Goal: Transaction & Acquisition: Purchase product/service

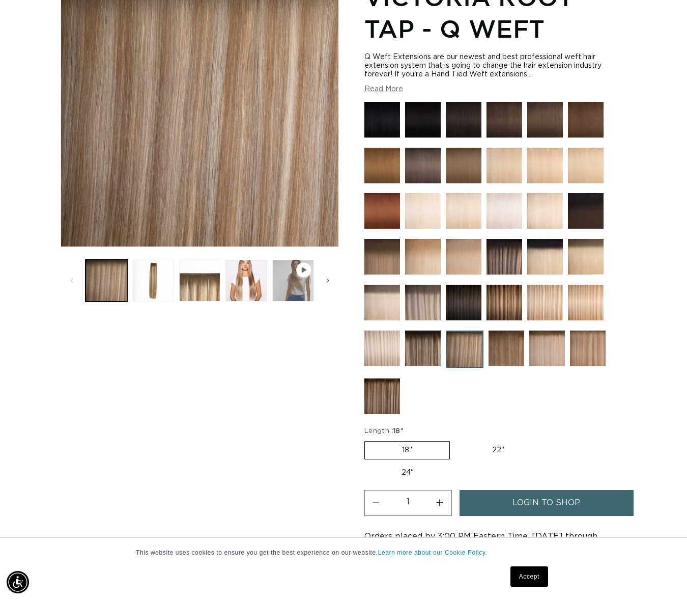
scroll to position [173, 0]
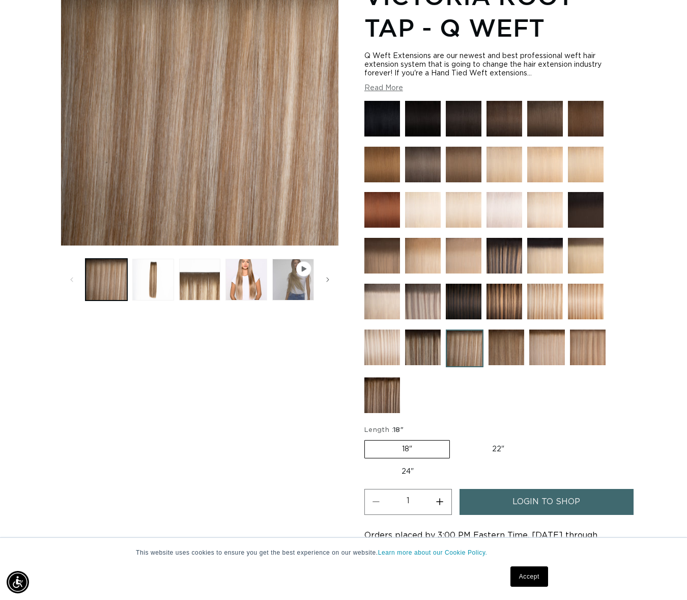
click at [410, 342] on img at bounding box center [423, 347] width 36 height 36
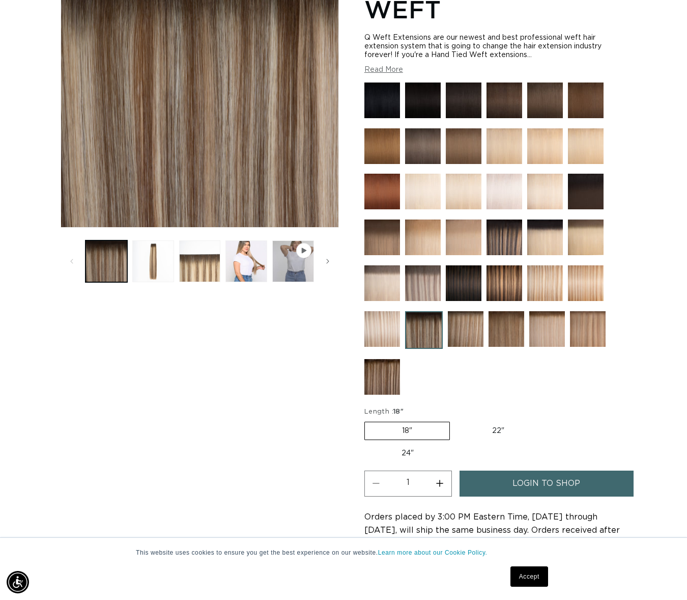
scroll to position [0, 615]
click img
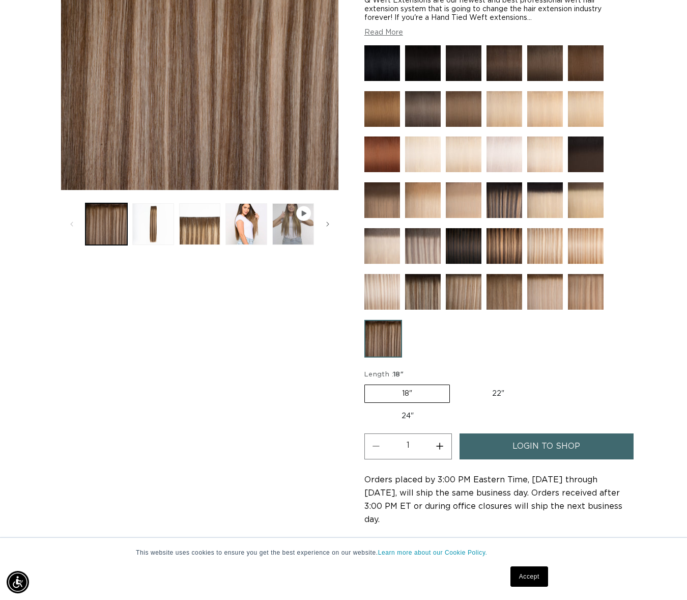
scroll to position [0, 1230]
click at [446, 295] on img at bounding box center [464, 292] width 36 height 36
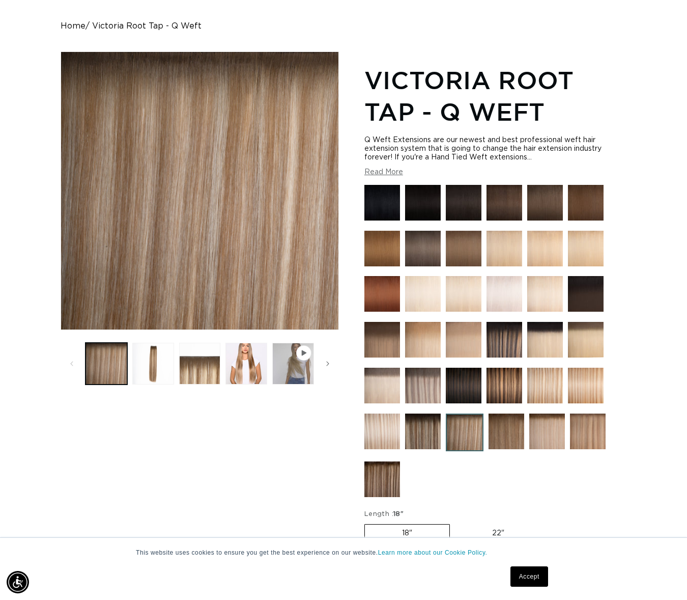
scroll to position [0, 1230]
click at [594, 388] on img at bounding box center [586, 386] width 36 height 36
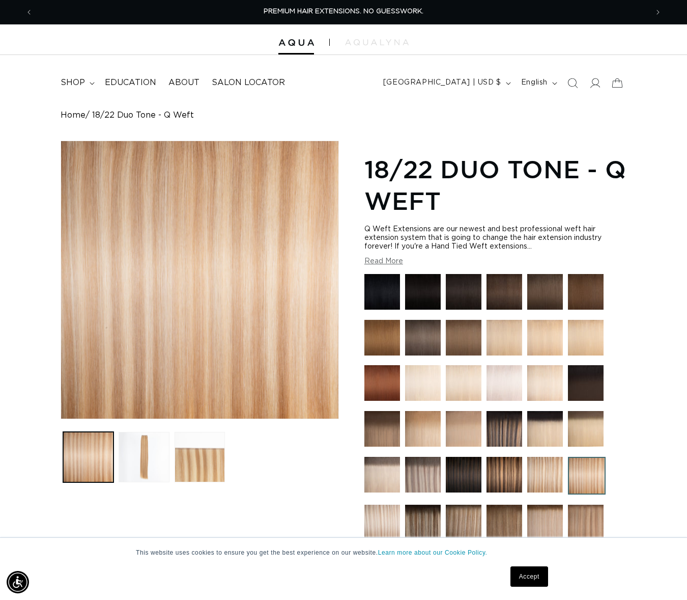
click at [552, 478] on img at bounding box center [545, 475] width 36 height 36
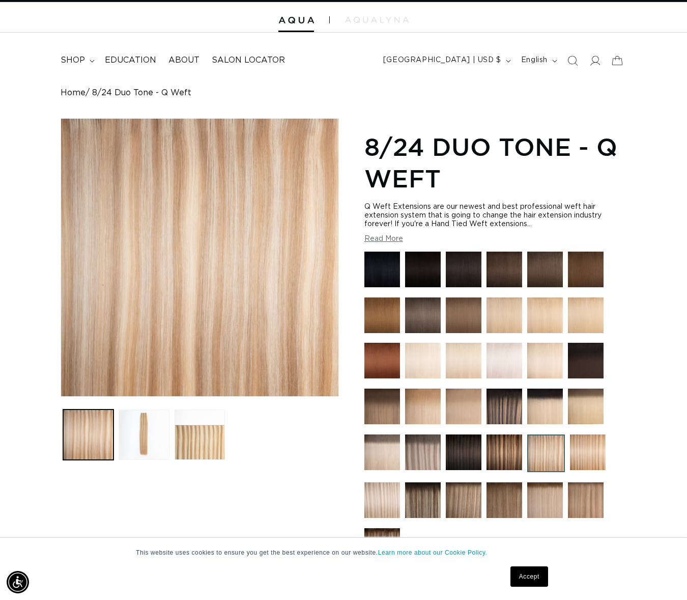
scroll to position [138, 0]
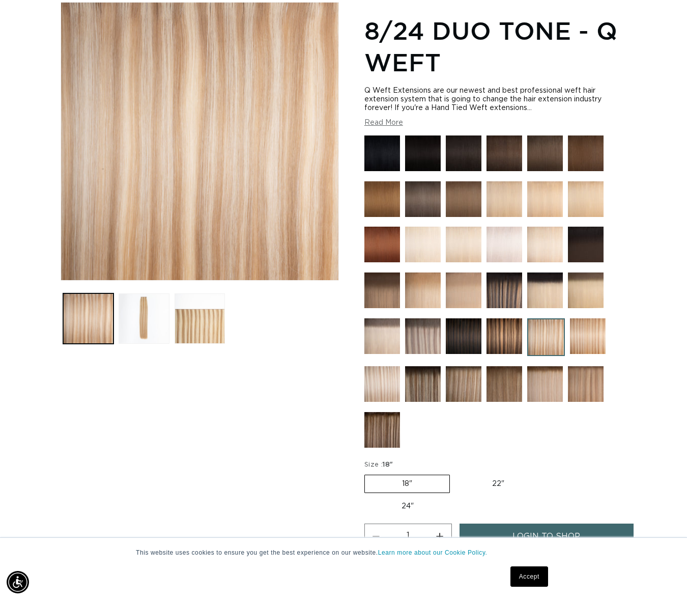
click at [543, 382] on img at bounding box center [545, 384] width 36 height 36
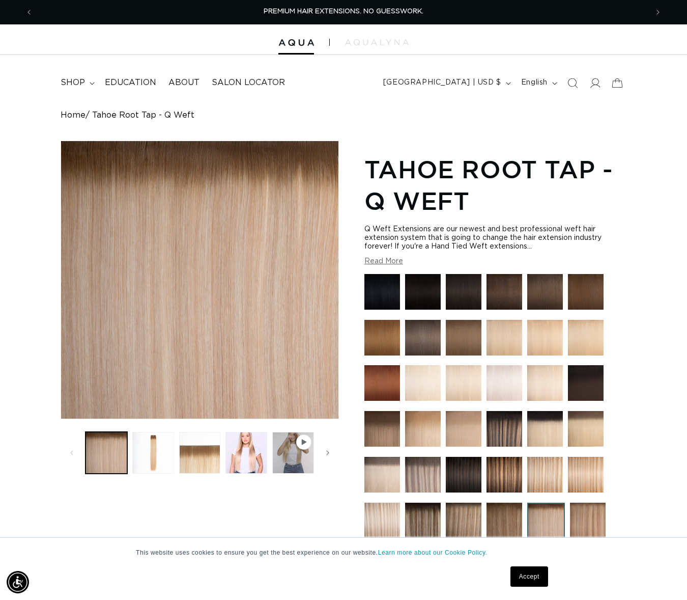
click at [420, 518] on img at bounding box center [423, 520] width 36 height 36
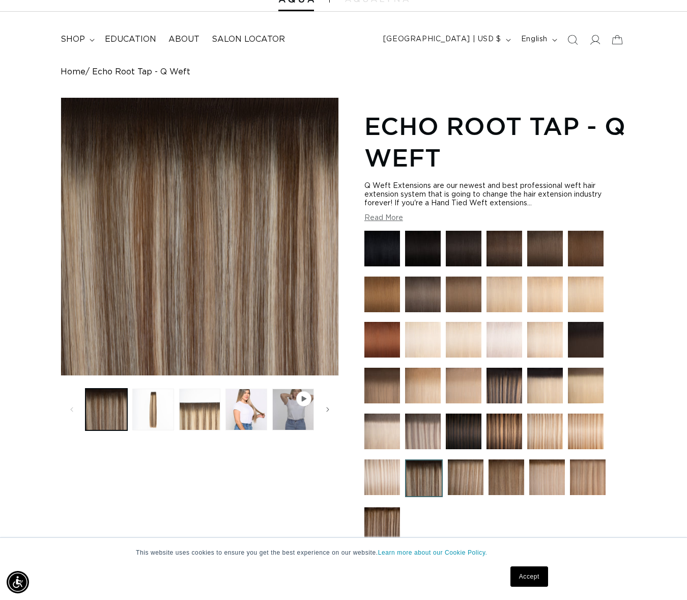
scroll to position [82, 0]
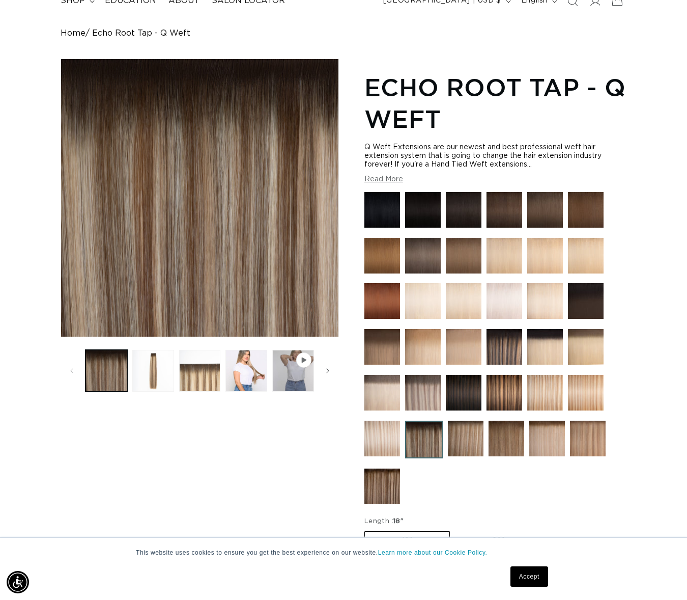
click at [458, 428] on img at bounding box center [466, 438] width 36 height 36
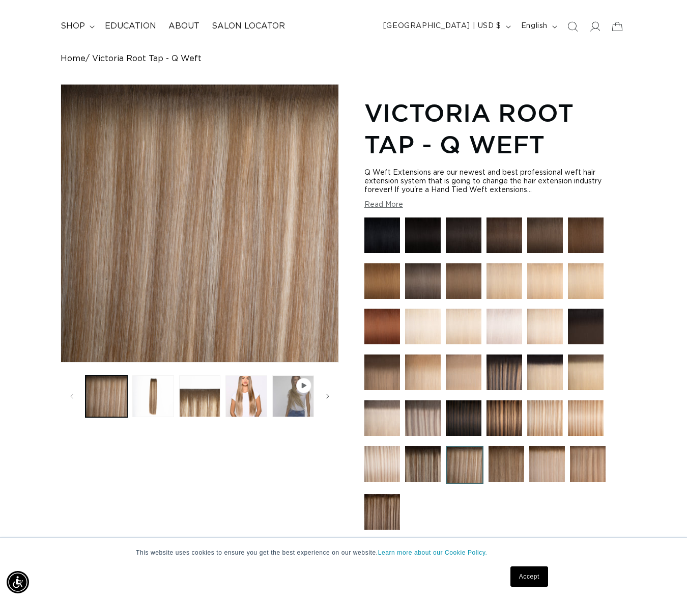
scroll to position [88, 0]
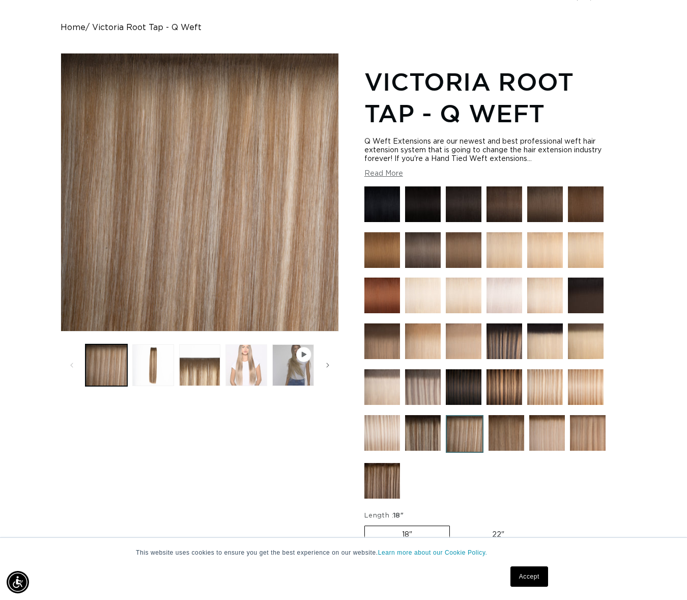
click at [255, 359] on button "Load image 4 in gallery view" at bounding box center [247, 365] width 42 height 42
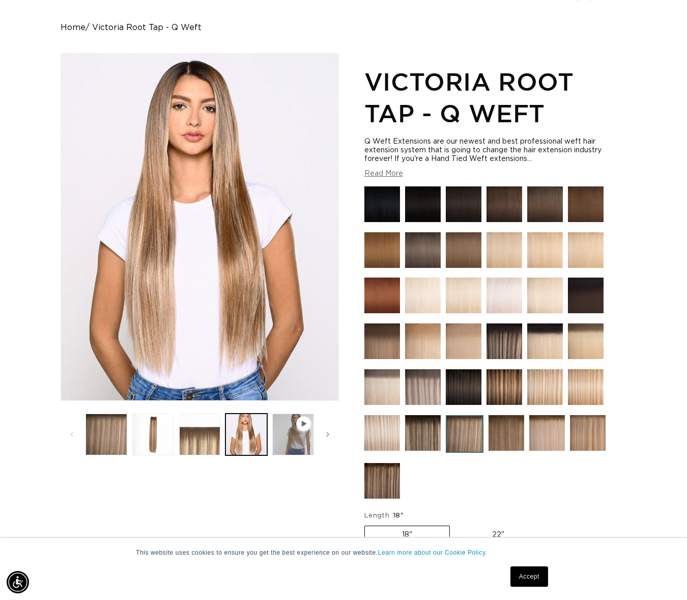
scroll to position [0, 1230]
click at [588, 107] on h1 "Victoria Root Tap - Q Weft" at bounding box center [495, 98] width 262 height 64
click at [504, 250] on img at bounding box center [505, 250] width 36 height 36
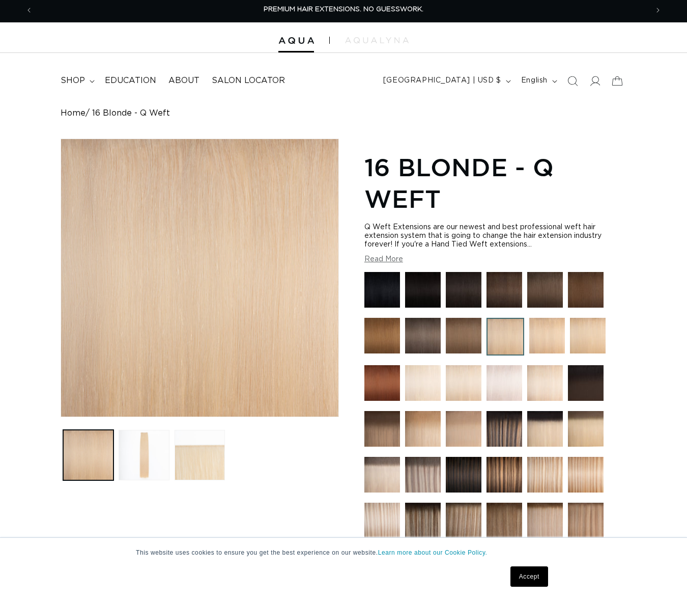
scroll to position [90, 0]
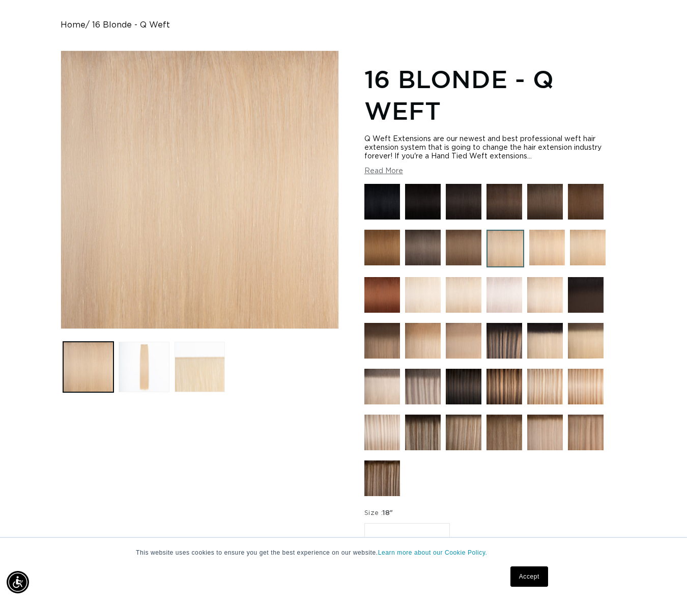
click at [546, 249] on img at bounding box center [547, 248] width 36 height 36
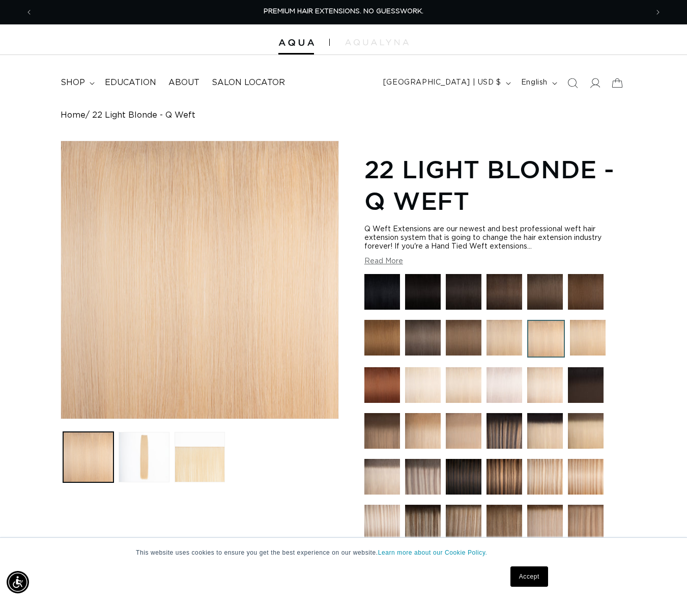
click at [581, 342] on img at bounding box center [588, 338] width 36 height 36
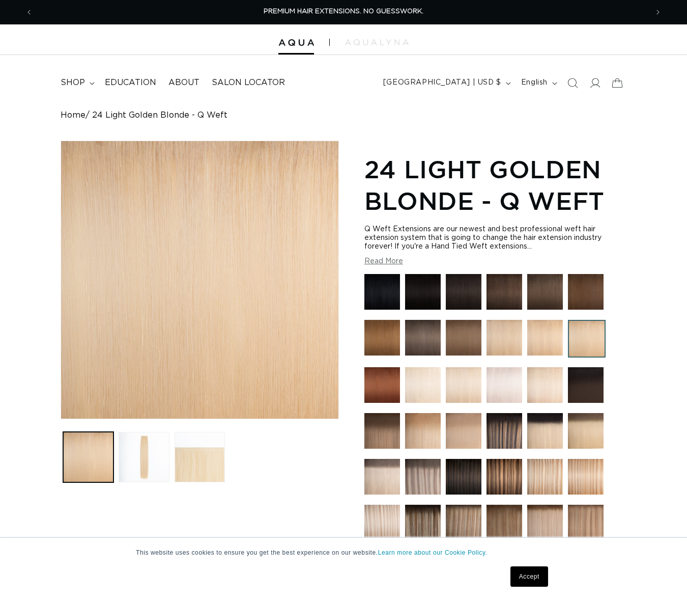
click at [429, 388] on img at bounding box center [423, 385] width 36 height 36
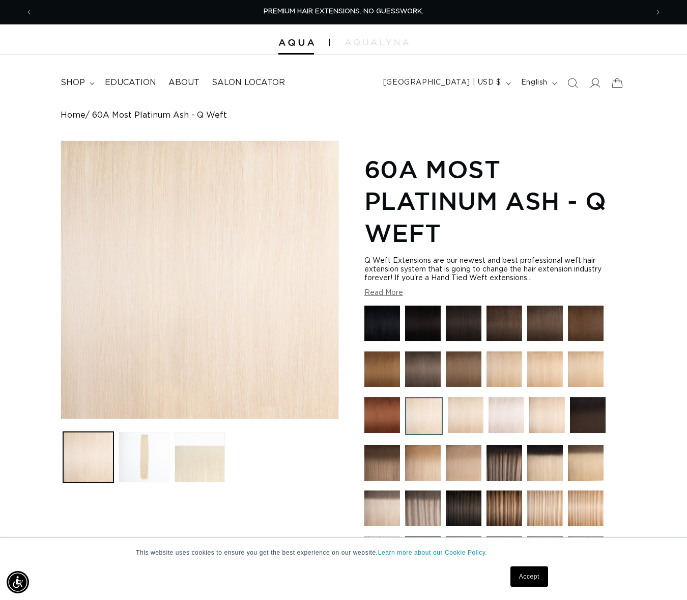
click at [463, 429] on img at bounding box center [466, 415] width 36 height 36
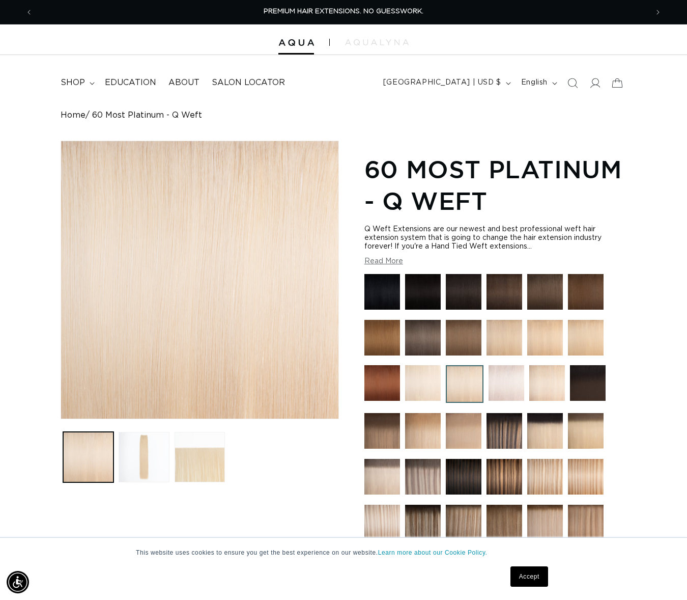
click at [545, 385] on img at bounding box center [547, 383] width 36 height 36
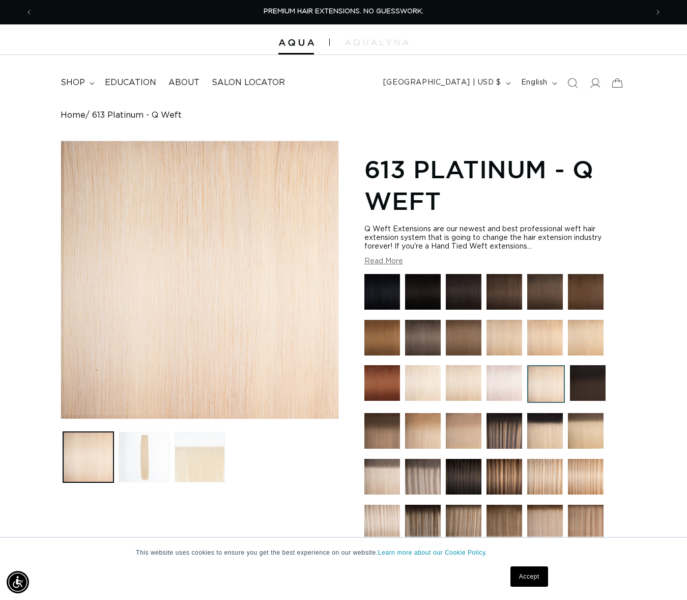
click at [381, 479] on img at bounding box center [382, 477] width 36 height 36
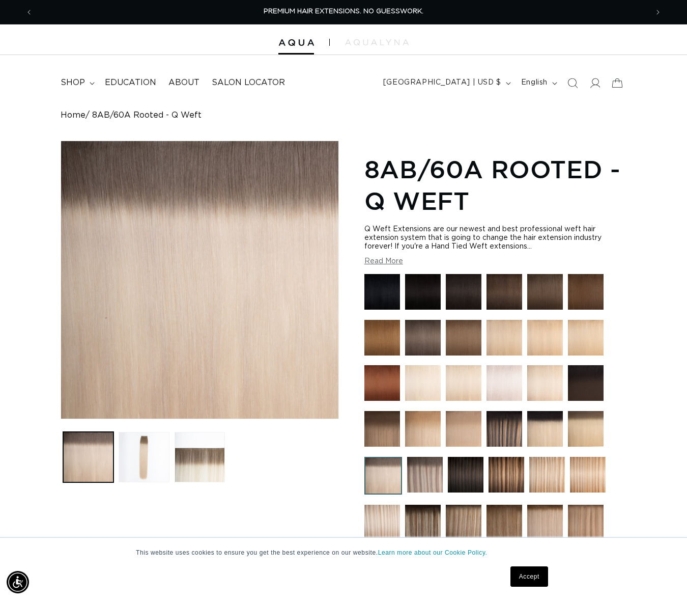
click at [499, 341] on img at bounding box center [505, 338] width 36 height 36
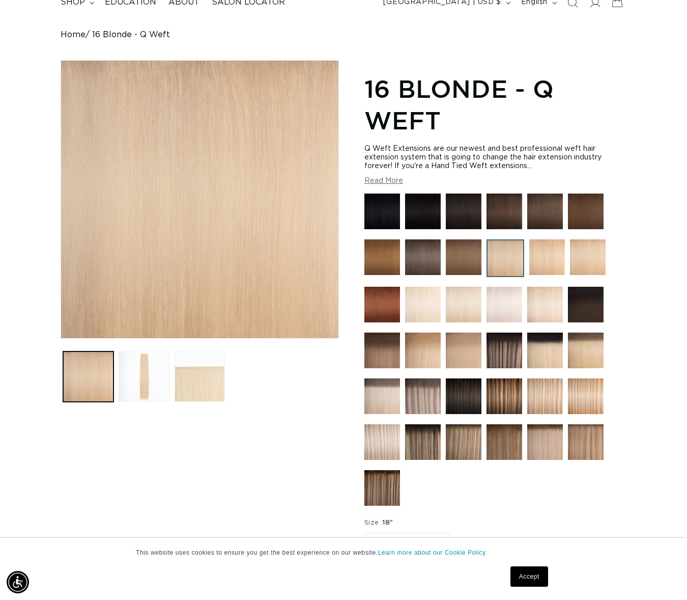
scroll to position [0, 615]
click at [463, 445] on img at bounding box center [464, 442] width 36 height 36
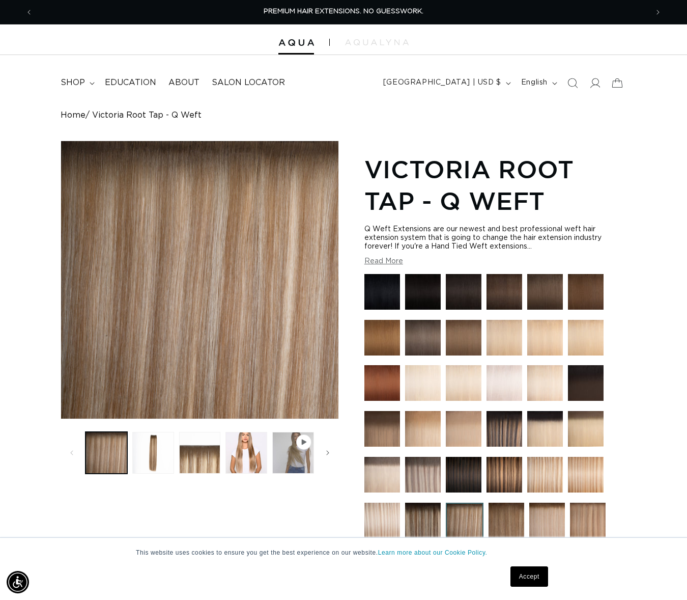
click at [400, 258] on button "Read More" at bounding box center [383, 261] width 39 height 9
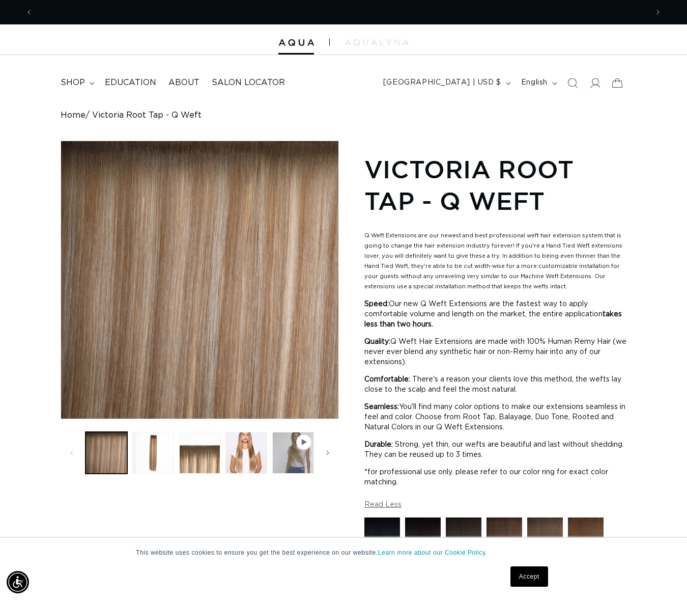
click at [552, 309] on p "Speed: Our new Q Weft Extensions are the fastest way to apply comfortable volum…" at bounding box center [495, 314] width 262 height 31
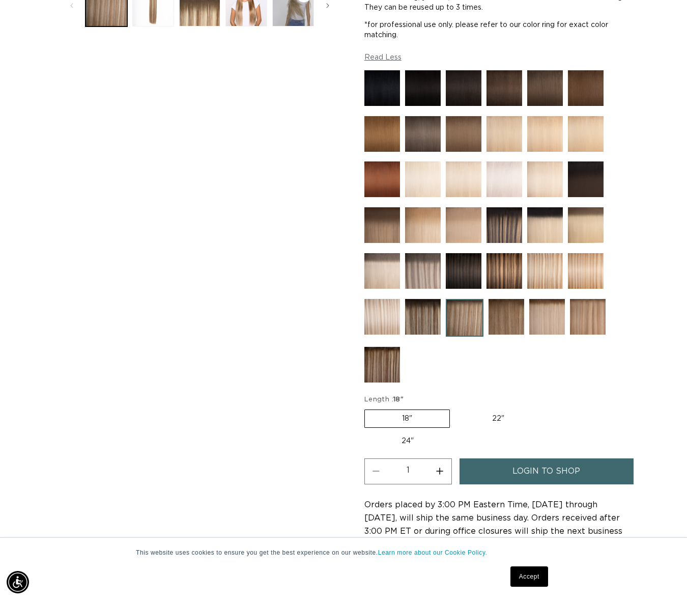
scroll to position [650, 0]
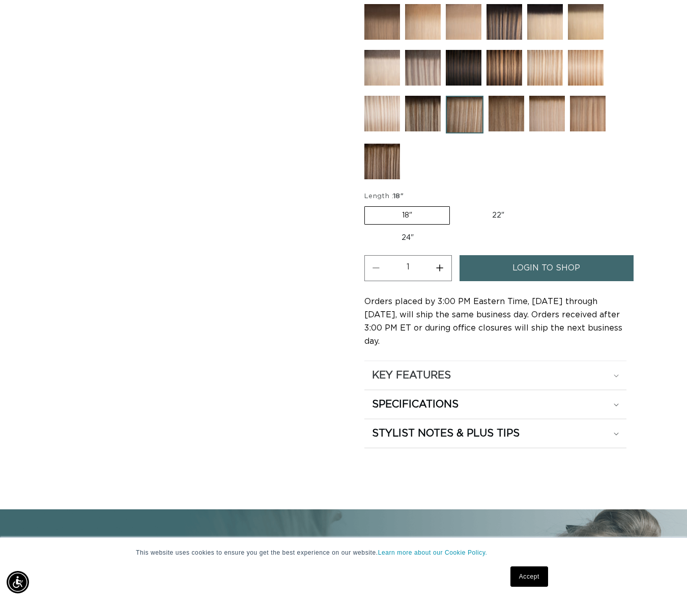
click at [470, 369] on div "KEY FEATURES" at bounding box center [495, 375] width 247 height 13
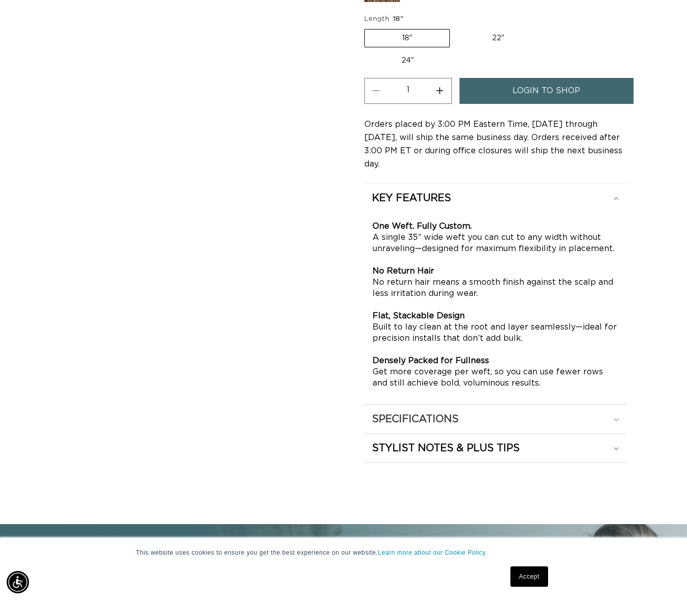
scroll to position [832, 0]
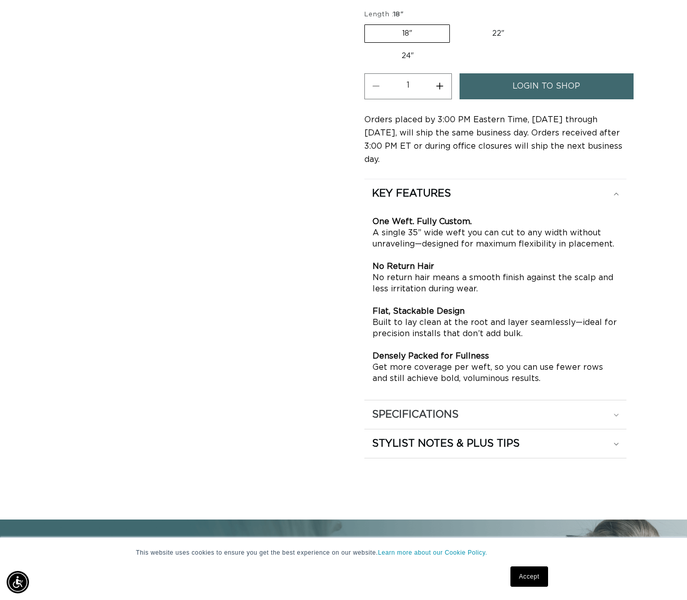
click at [476, 408] on summary "SPECIFICATIONS" at bounding box center [495, 414] width 262 height 29
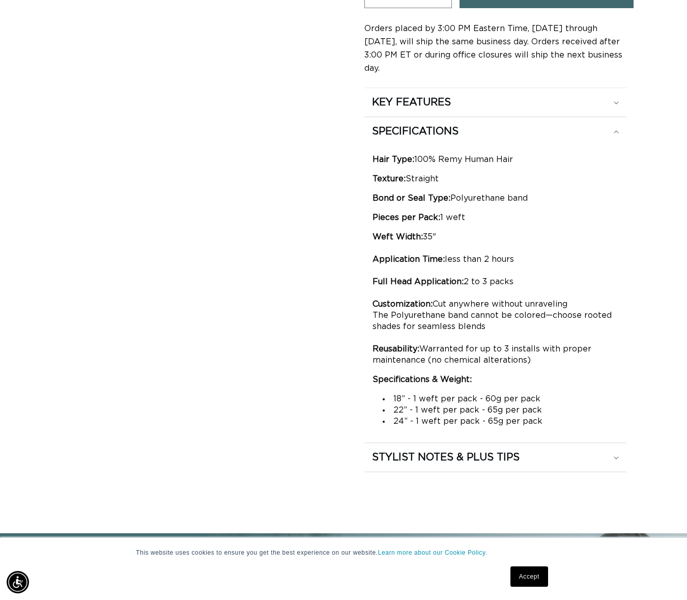
scroll to position [925, 0]
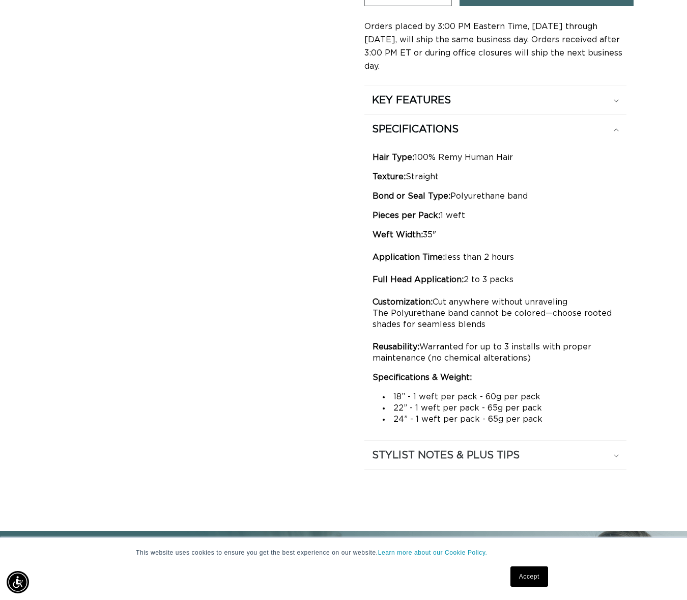
click at [496, 448] on h2 "STYLIST NOTES & PLUS TIPS" at bounding box center [446, 454] width 148 height 13
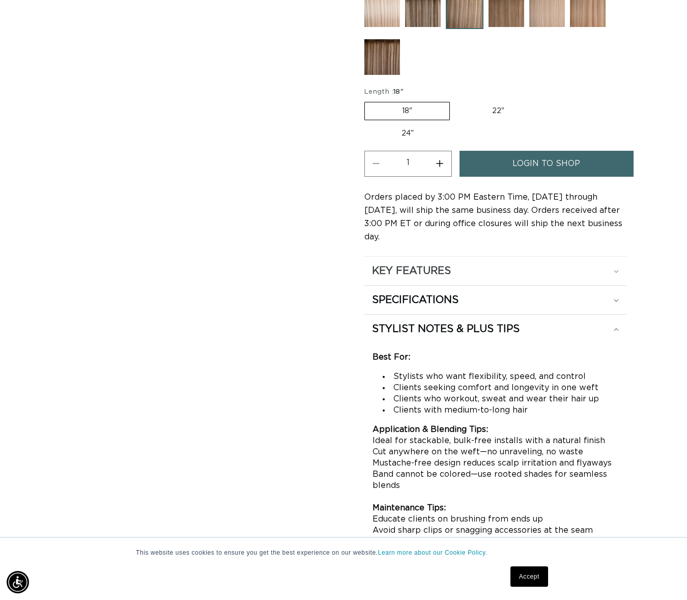
scroll to position [0, 1230]
click at [485, 264] on div "KEY FEATURES" at bounding box center [495, 270] width 247 height 13
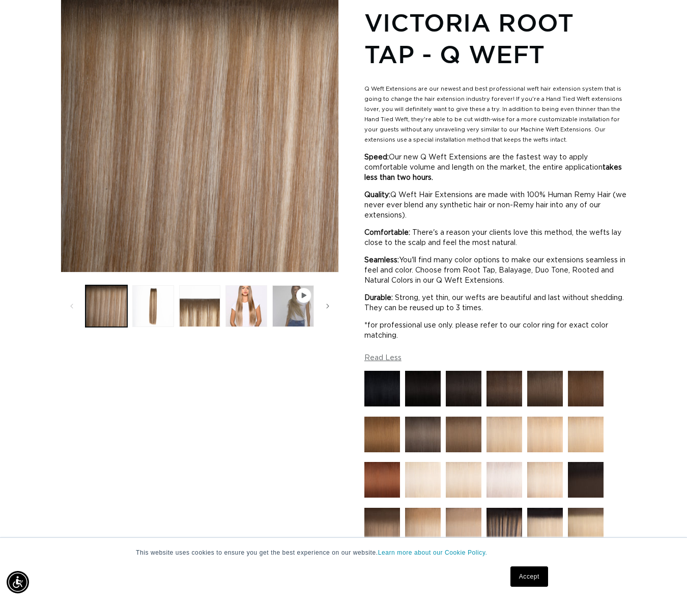
scroll to position [0, 615]
click at [512, 439] on img at bounding box center [505, 434] width 36 height 36
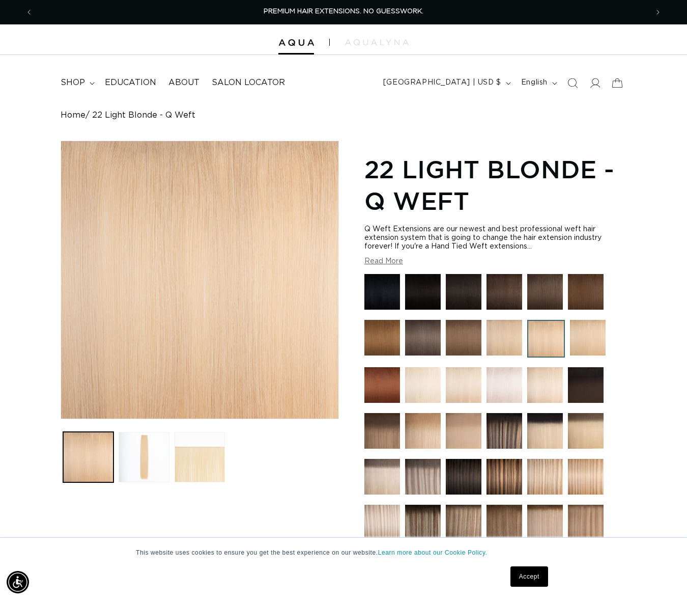
click at [588, 329] on img at bounding box center [588, 338] width 36 height 36
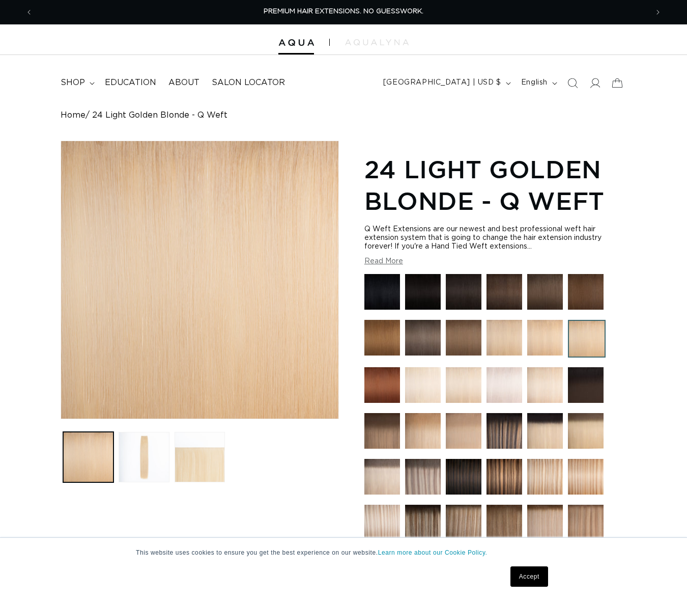
click at [428, 396] on img at bounding box center [423, 385] width 36 height 36
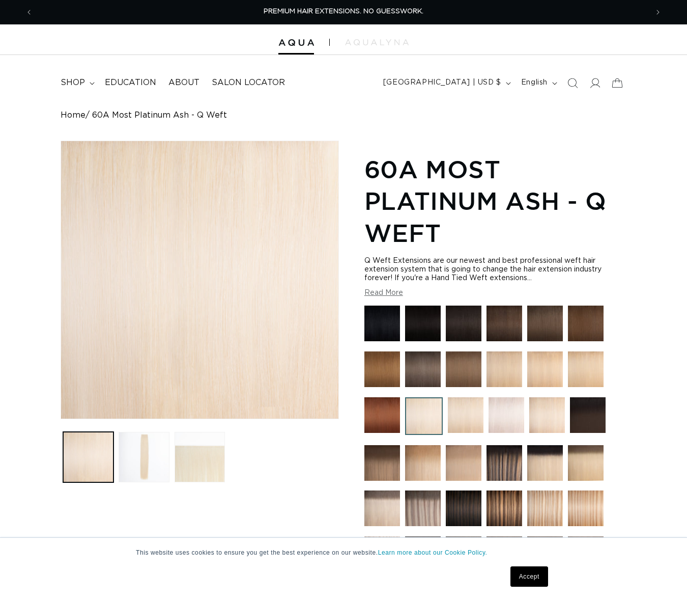
click at [459, 392] on div at bounding box center [495, 463] width 262 height 317
click at [465, 410] on img at bounding box center [466, 415] width 36 height 36
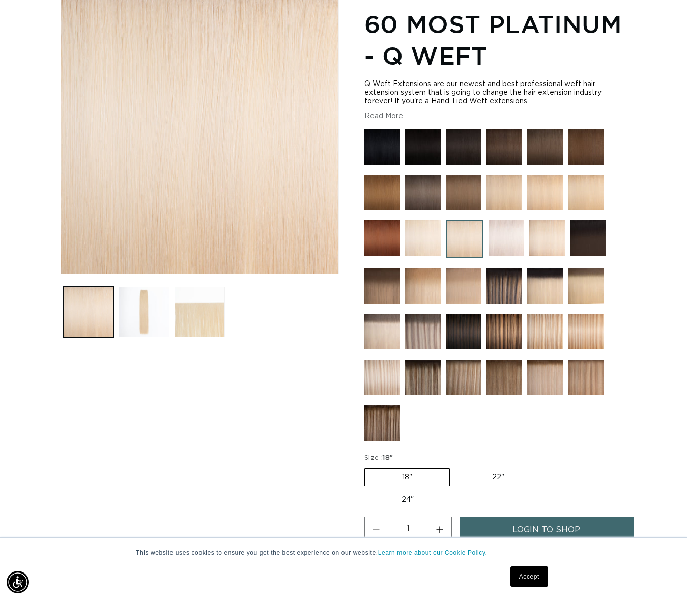
scroll to position [157, 0]
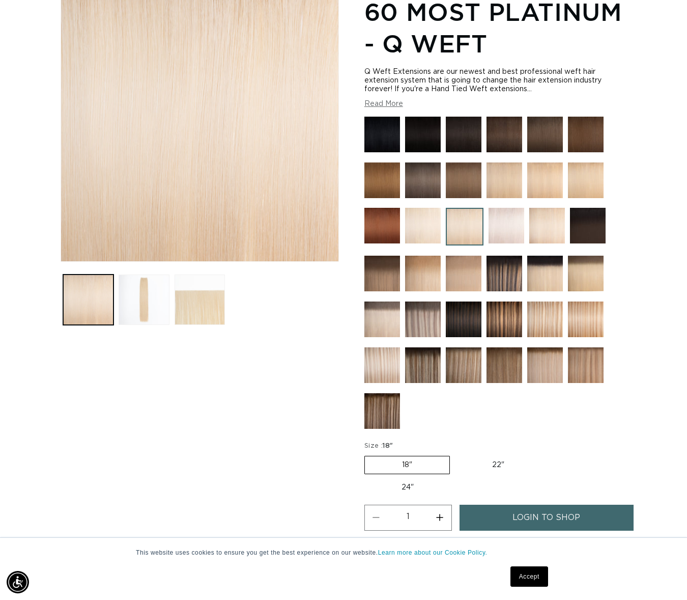
click at [506, 182] on img at bounding box center [505, 180] width 36 height 36
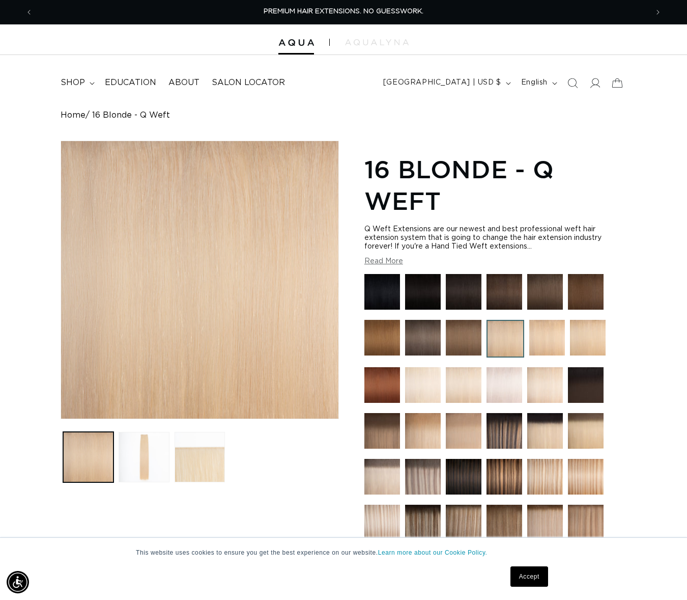
click at [552, 338] on img at bounding box center [547, 338] width 36 height 36
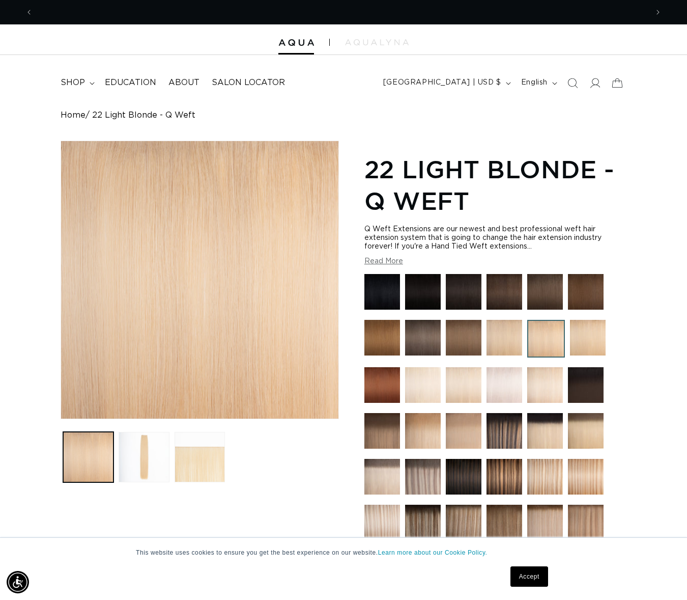
scroll to position [0, 1230]
click at [81, 77] on span "shop" at bounding box center [73, 82] width 24 height 11
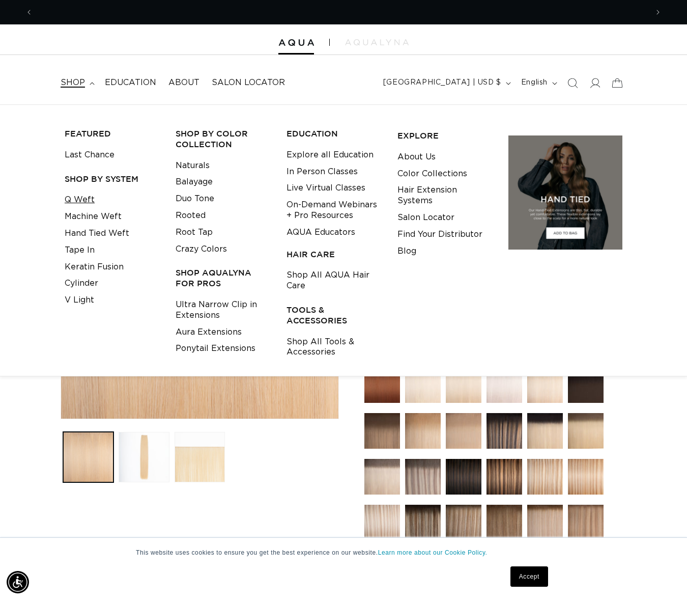
scroll to position [0, 0]
click at [80, 198] on link "Q Weft" at bounding box center [80, 199] width 30 height 17
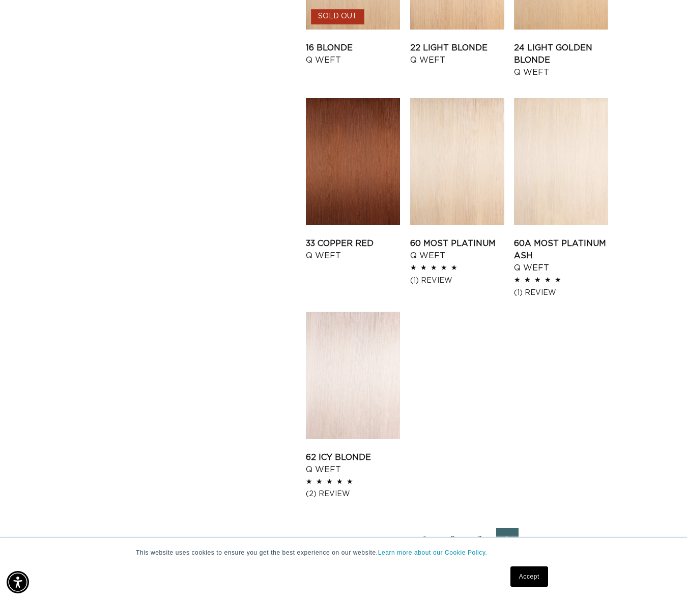
click at [452, 528] on link "2" at bounding box center [452, 539] width 22 height 22
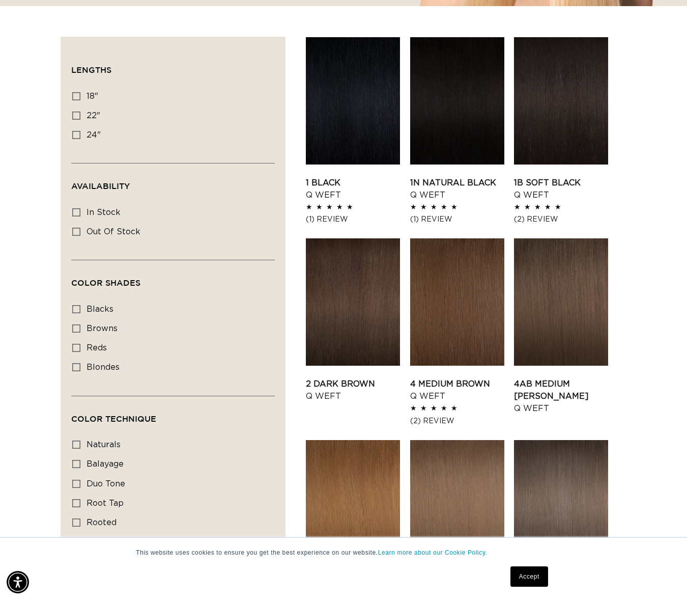
scroll to position [341, 0]
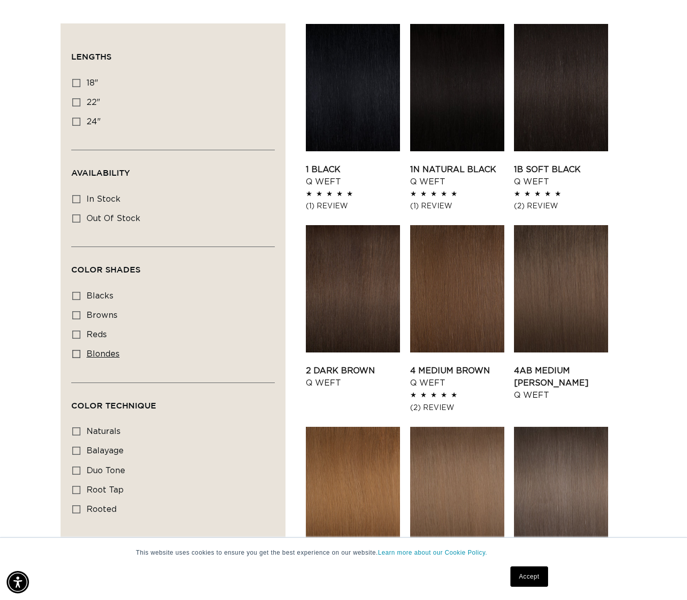
click at [104, 359] on span "blondes" at bounding box center [103, 354] width 33 height 9
click at [80, 358] on input "blondes blondes (27 products)" at bounding box center [76, 354] width 8 height 8
checkbox input "true"
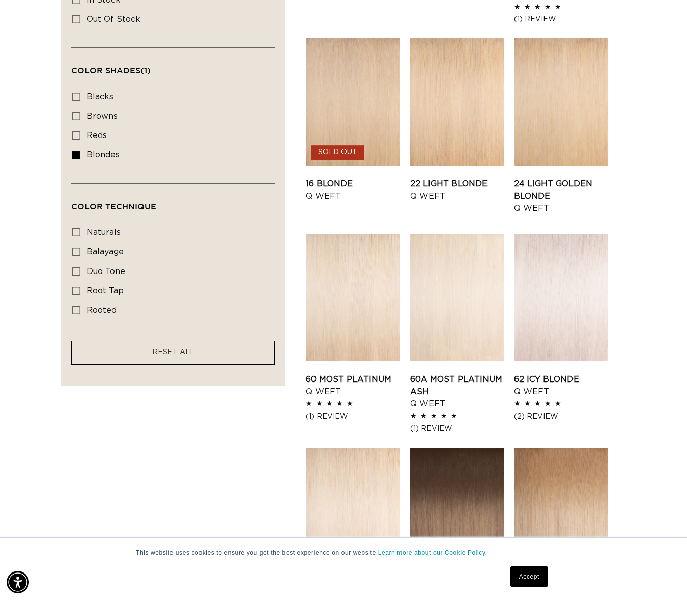
scroll to position [0, 1230]
click at [354, 373] on link "60 Most Platinum Q Weft" at bounding box center [353, 385] width 94 height 24
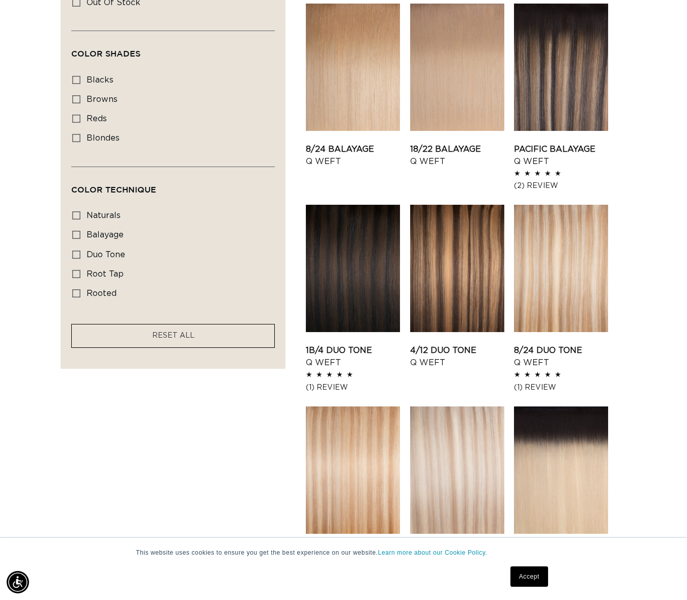
scroll to position [0, 615]
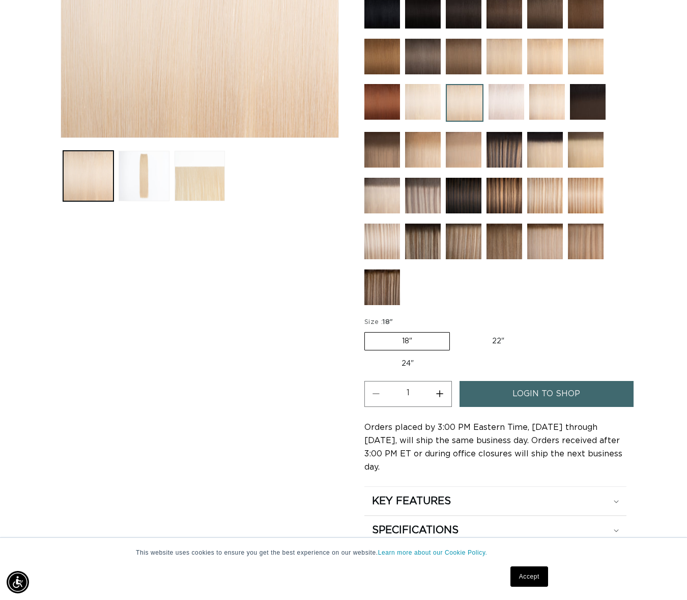
scroll to position [457, 0]
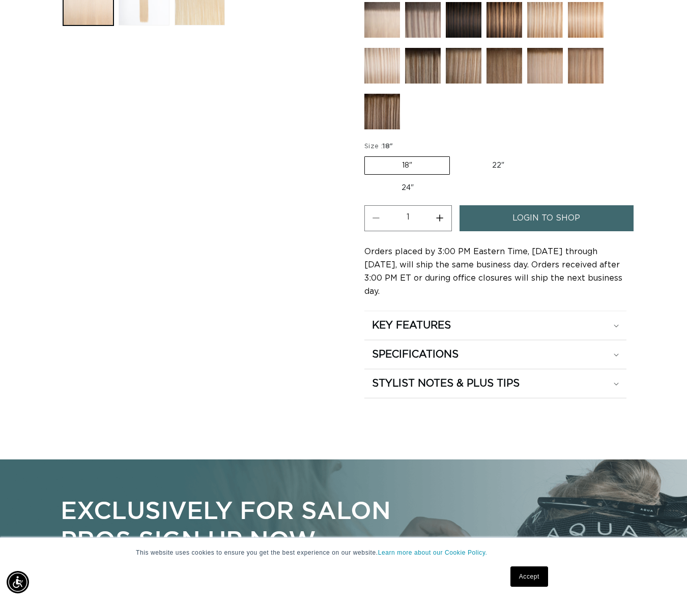
click at [484, 163] on label "22" Variant sold out or unavailable" at bounding box center [498, 165] width 87 height 17
click at [456, 155] on input "22" Variant sold out or unavailable" at bounding box center [455, 154] width 1 height 1
radio input "true"
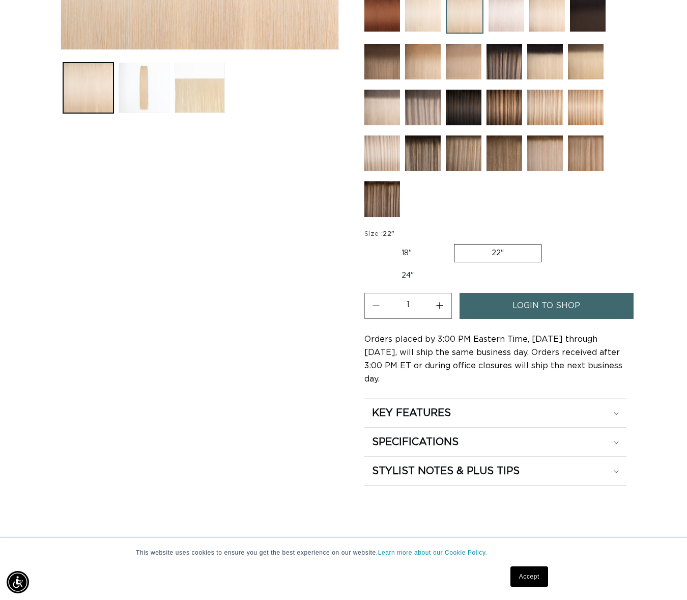
scroll to position [471, 0]
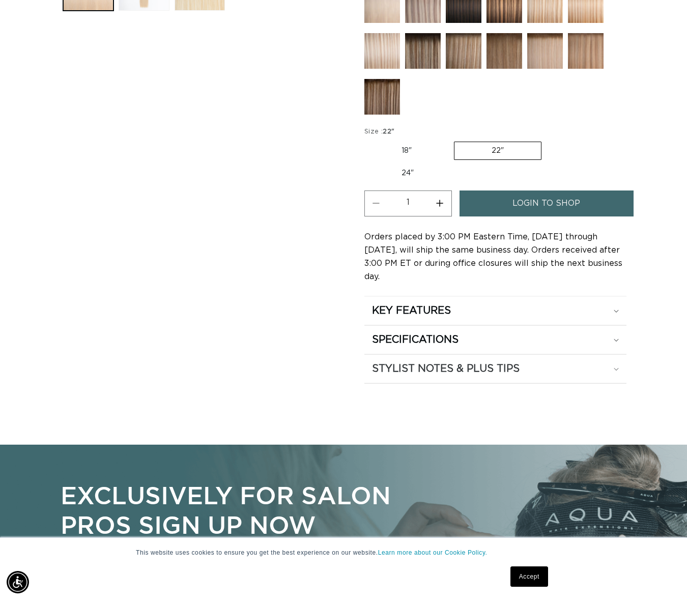
click at [572, 354] on summary "STYLIST NOTES & PLUS TIPS" at bounding box center [495, 368] width 262 height 29
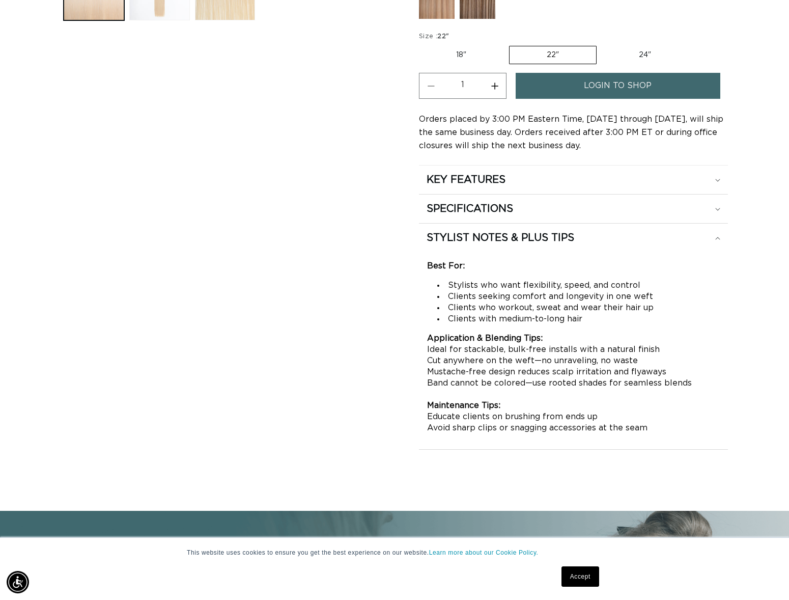
scroll to position [0, 717]
